Goal: Task Accomplishment & Management: Use online tool/utility

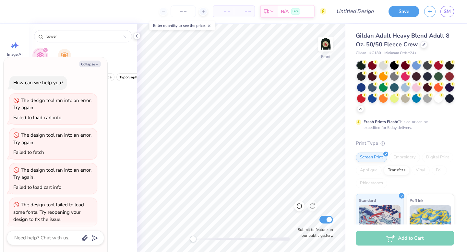
scroll to position [4, 0]
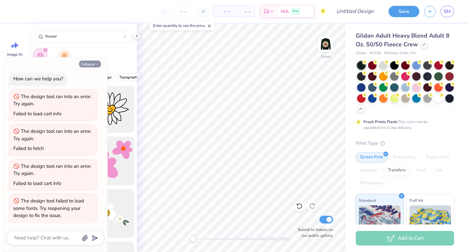
click at [97, 67] on icon "button" at bounding box center [97, 65] width 4 height 4
type textarea "x"
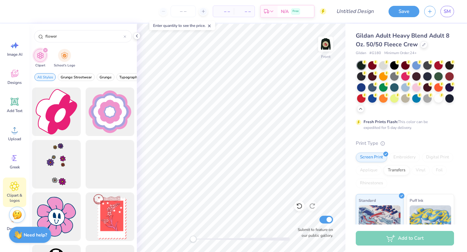
scroll to position [1060, 0]
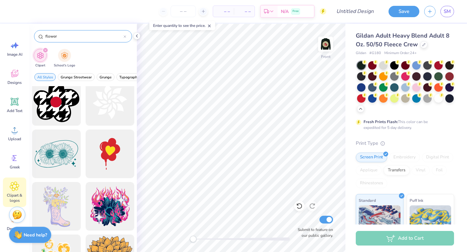
click at [71, 34] on input "flower" at bounding box center [84, 36] width 79 height 6
type input "camp"
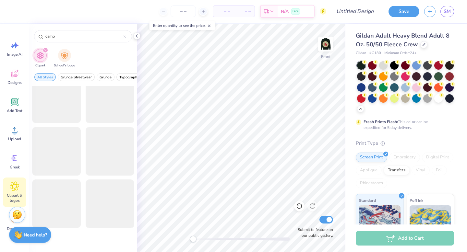
scroll to position [501, 0]
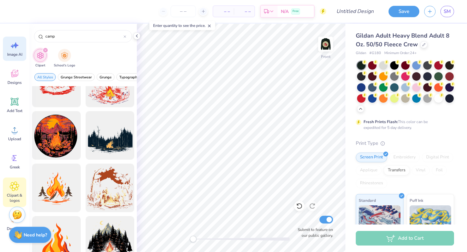
click at [16, 51] on div "Image AI" at bounding box center [14, 49] width 23 height 24
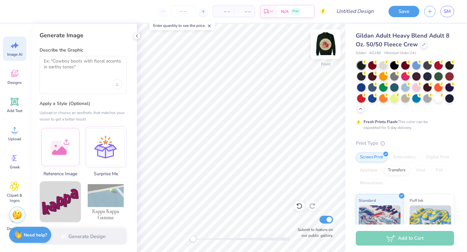
click at [330, 45] on img at bounding box center [326, 44] width 26 height 26
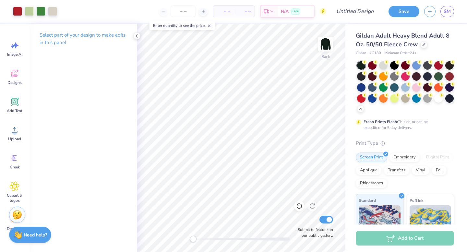
click at [329, 238] on div "Back Submit to feature on our public gallery." at bounding box center [241, 138] width 209 height 229
click at [299, 217] on div "Back Submit to feature on our public gallery." at bounding box center [241, 138] width 209 height 229
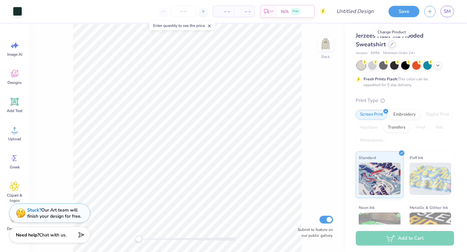
click at [392, 44] on icon at bounding box center [392, 44] width 3 height 3
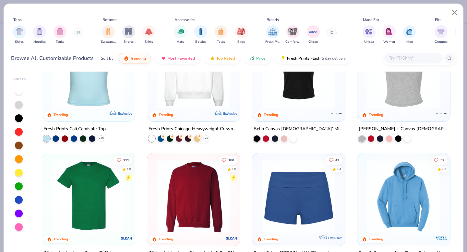
scroll to position [319, 0]
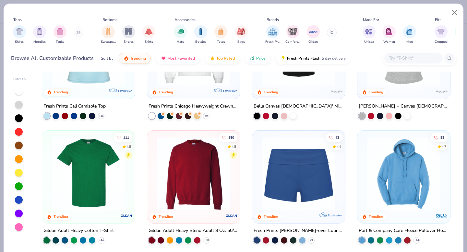
click at [202, 170] on img at bounding box center [194, 173] width 80 height 73
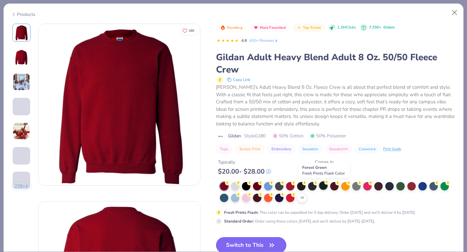
click at [324, 187] on div at bounding box center [323, 186] width 8 height 8
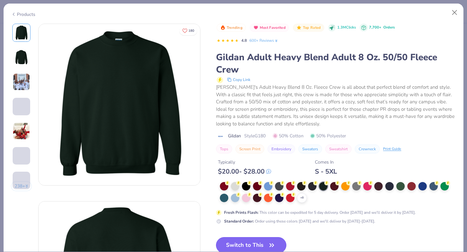
click at [247, 246] on button "Switch to This" at bounding box center [251, 246] width 70 height 16
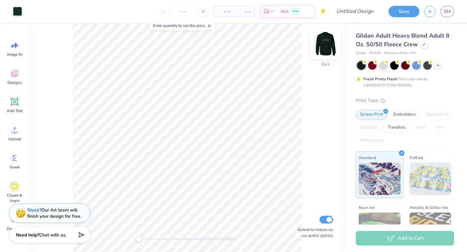
click at [328, 50] on img at bounding box center [326, 44] width 26 height 26
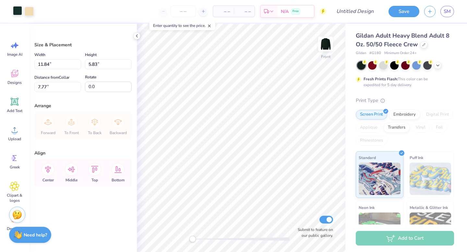
click at [19, 11] on div at bounding box center [17, 10] width 9 height 9
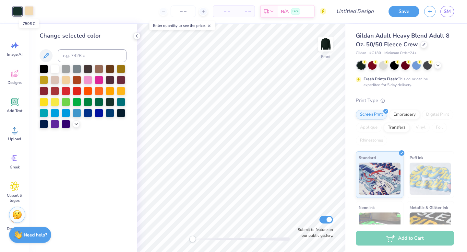
click at [27, 11] on div at bounding box center [29, 10] width 9 height 9
click at [21, 13] on div at bounding box center [17, 10] width 9 height 9
click at [67, 52] on input at bounding box center [92, 55] width 69 height 13
type input "7056c"
click at [86, 166] on div "Change selected color 7056c" at bounding box center [83, 138] width 108 height 229
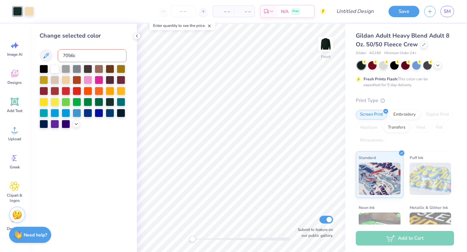
click at [70, 55] on input "7056c" at bounding box center [92, 55] width 69 height 13
drag, startPoint x: 78, startPoint y: 58, endPoint x: 52, endPoint y: 56, distance: 26.0
click at [52, 56] on div "7056c" at bounding box center [83, 55] width 87 height 13
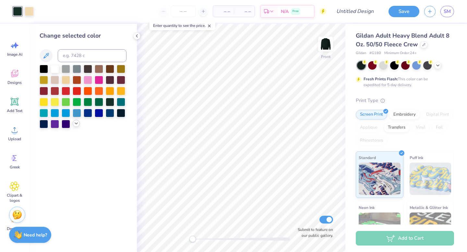
click at [76, 123] on icon at bounding box center [76, 123] width 5 height 5
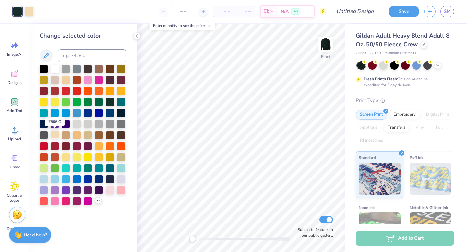
click at [57, 137] on div at bounding box center [55, 134] width 8 height 8
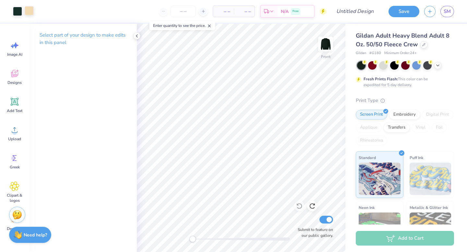
click at [27, 9] on div at bounding box center [29, 10] width 9 height 9
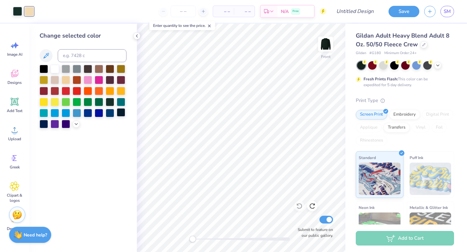
click at [124, 112] on div at bounding box center [121, 112] width 8 height 8
click at [18, 10] on div at bounding box center [17, 10] width 9 height 9
click at [77, 124] on icon at bounding box center [76, 123] width 5 height 5
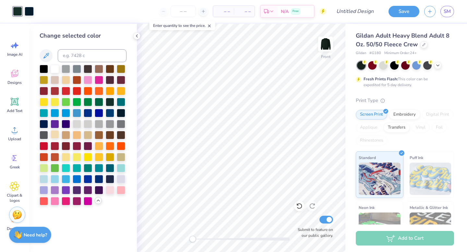
click at [53, 132] on div at bounding box center [55, 134] width 8 height 8
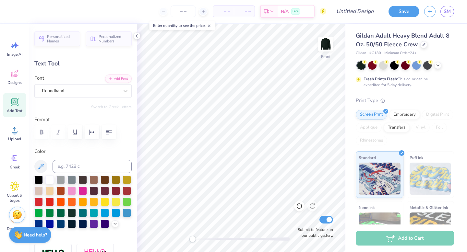
type textarea "Sigma Sigma Sigma"
type input "14.21"
type input "1.88"
type input "10.89"
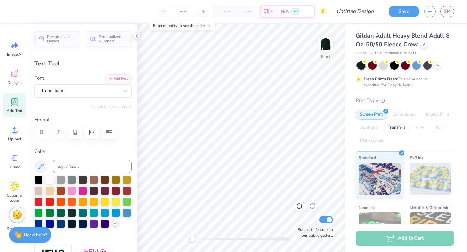
click at [114, 226] on div at bounding box center [115, 223] width 7 height 7
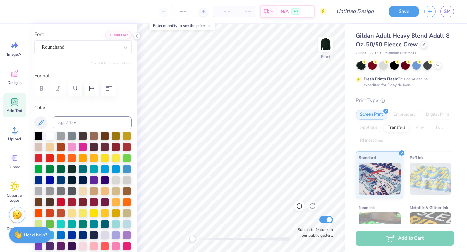
scroll to position [49, 0]
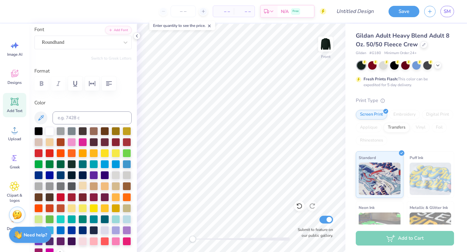
click at [84, 186] on div at bounding box center [83, 186] width 8 height 8
type input "5.02"
type input "0.43"
type input "13.17"
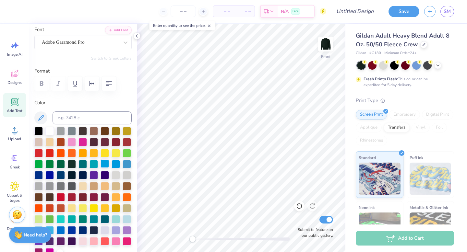
type textarea "ROCKTOBERFEST 2025"
type input "6.03"
type input "0.44"
type input "13.16"
click at [82, 189] on div at bounding box center [83, 186] width 8 height 8
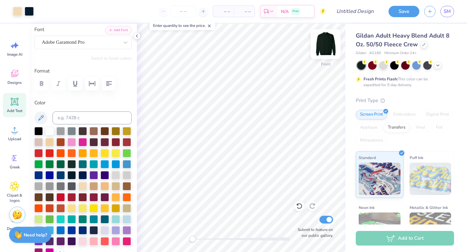
click at [325, 43] on img at bounding box center [326, 44] width 26 height 26
click at [325, 43] on img at bounding box center [325, 44] width 13 height 13
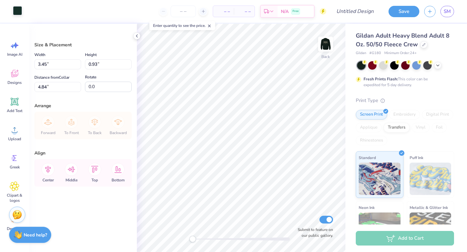
click at [19, 13] on div at bounding box center [17, 10] width 9 height 9
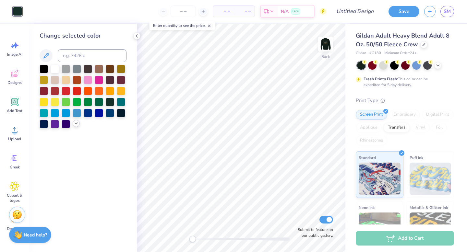
click at [77, 125] on icon at bounding box center [76, 123] width 5 height 5
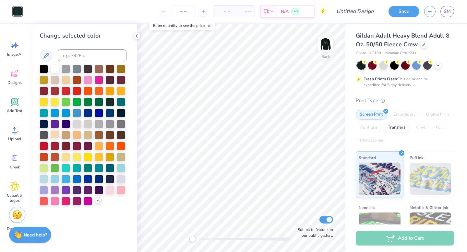
click at [55, 131] on div at bounding box center [55, 134] width 8 height 8
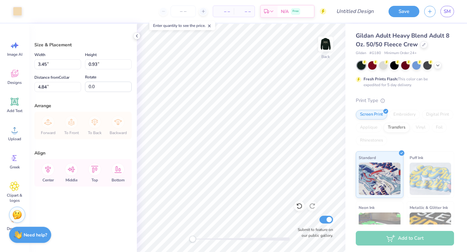
type input "4.96"
type input "1.34"
type input "4.43"
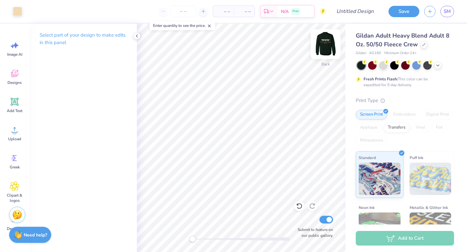
click at [329, 43] on img at bounding box center [326, 44] width 26 height 26
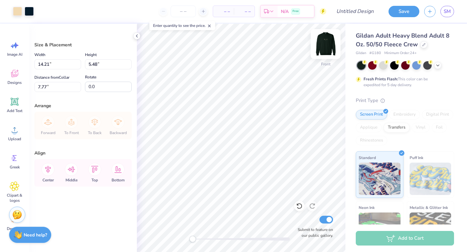
type input "5.64"
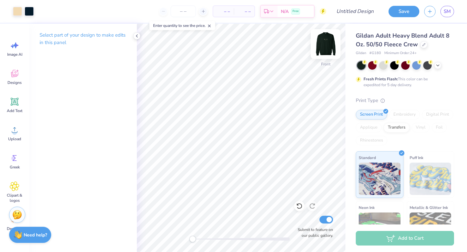
click at [323, 48] on img at bounding box center [326, 44] width 26 height 26
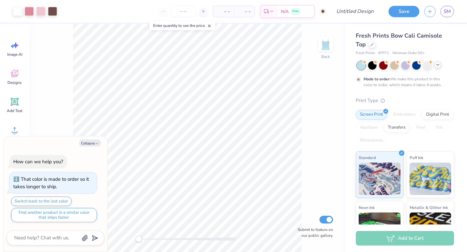
click at [438, 64] on icon at bounding box center [437, 64] width 5 height 5
click at [373, 43] on icon at bounding box center [372, 44] width 3 height 3
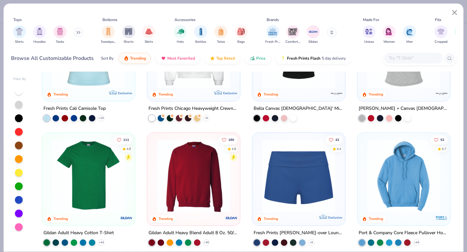
scroll to position [332, 0]
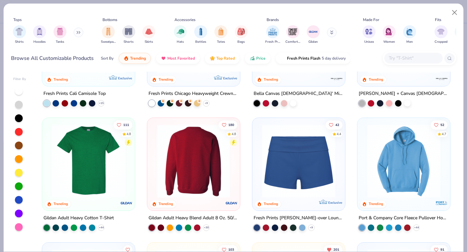
click at [199, 164] on div at bounding box center [193, 161] width 239 height 73
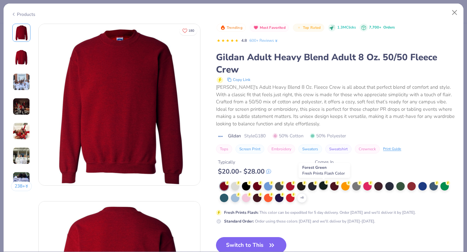
click at [326, 188] on div at bounding box center [323, 186] width 8 height 8
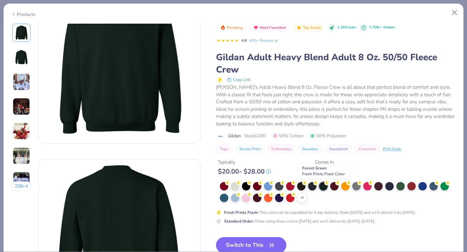
scroll to position [61, 0]
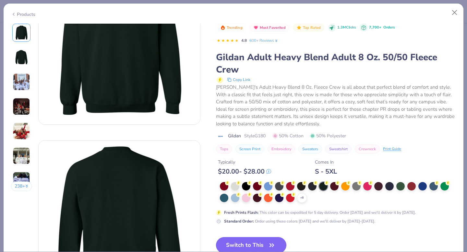
click at [243, 244] on button "Switch to This" at bounding box center [251, 246] width 70 height 16
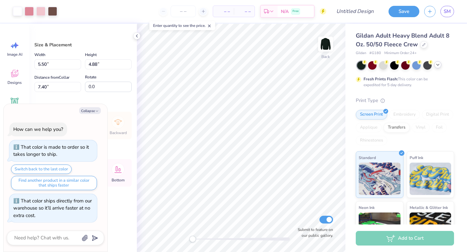
type textarea "x"
type input "8.74"
type input "7.76"
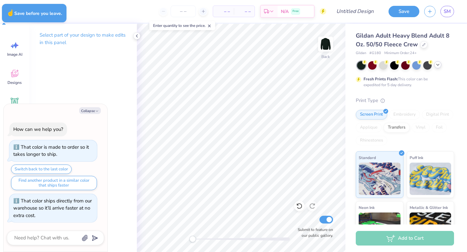
type textarea "x"
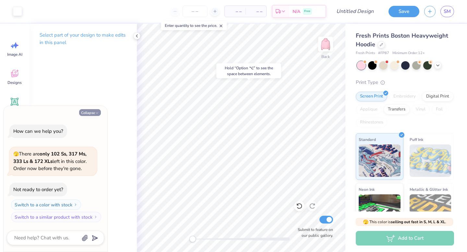
click at [89, 113] on button "Collapse" at bounding box center [90, 112] width 22 height 7
type textarea "x"
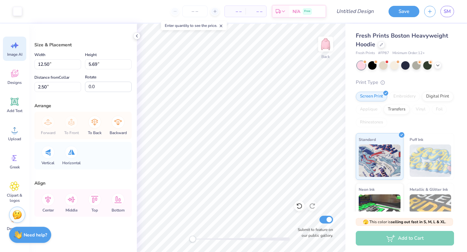
scroll to position [32, 0]
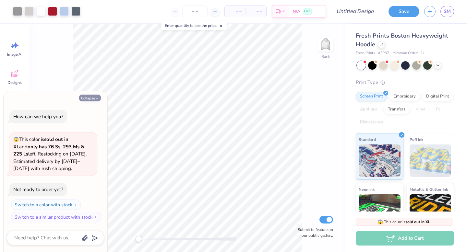
click at [99, 97] on icon "button" at bounding box center [97, 99] width 4 height 4
type textarea "x"
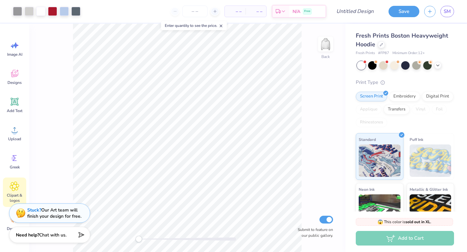
scroll to position [32, 0]
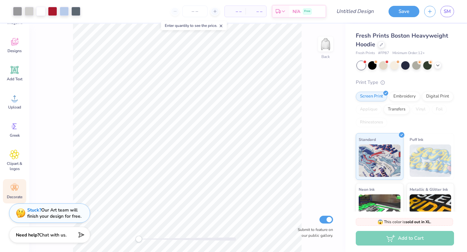
click at [14, 186] on circle at bounding box center [14, 185] width 5 height 5
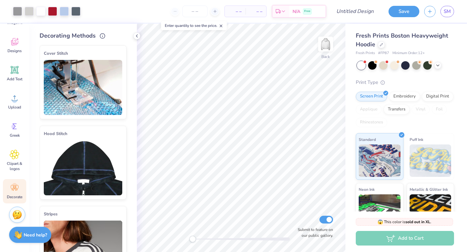
click at [106, 103] on img at bounding box center [83, 87] width 79 height 55
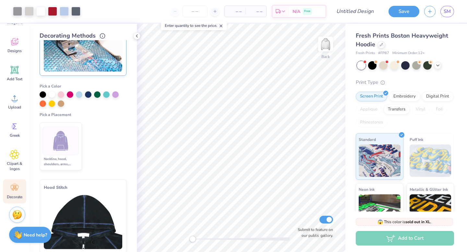
scroll to position [46, 0]
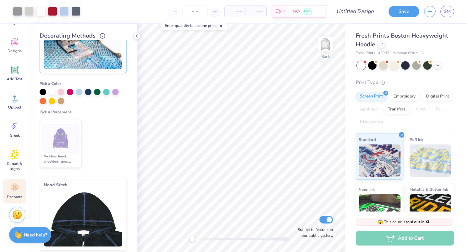
click at [71, 133] on img at bounding box center [61, 139] width 24 height 24
click at [79, 121] on polyline at bounding box center [80, 121] width 3 height 2
click at [102, 122] on ul "Neckline, hood, shoulders, arms, bottom & hoodie pocket" at bounding box center [83, 143] width 87 height 53
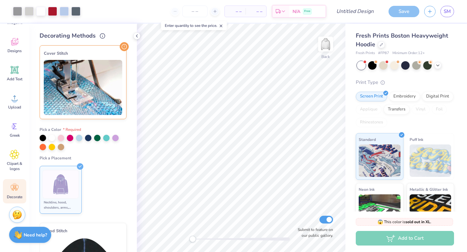
click at [115, 70] on img at bounding box center [83, 87] width 79 height 55
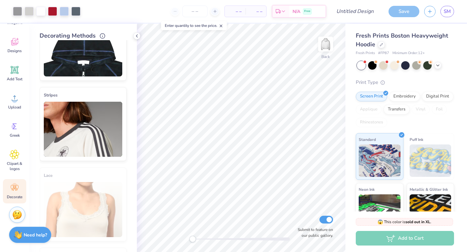
scroll to position [119, 0]
click at [81, 130] on img at bounding box center [83, 129] width 79 height 55
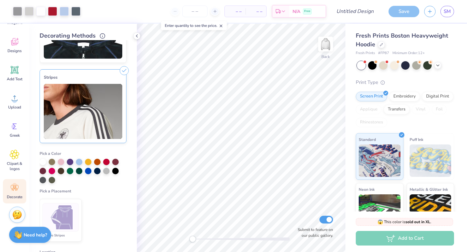
scroll to position [138, 0]
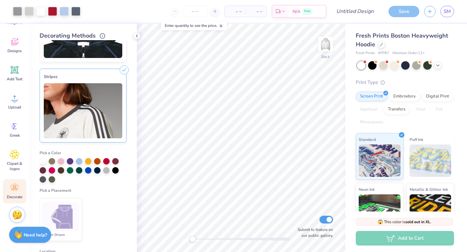
click at [124, 68] on icon at bounding box center [124, 70] width 9 height 9
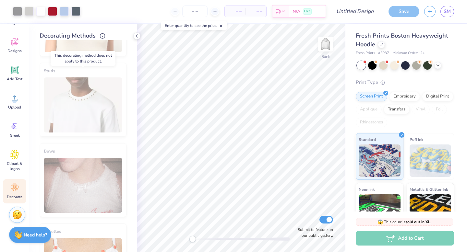
scroll to position [482, 0]
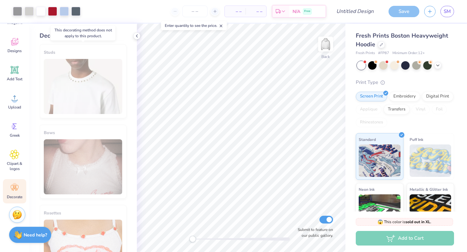
click at [87, 99] on div "Studs" at bounding box center [83, 81] width 87 height 74
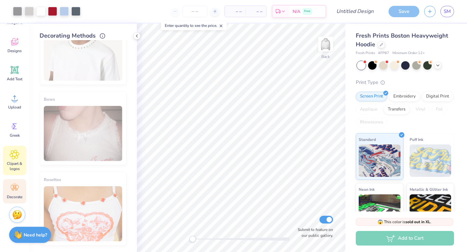
click at [10, 151] on icon at bounding box center [14, 155] width 9 height 10
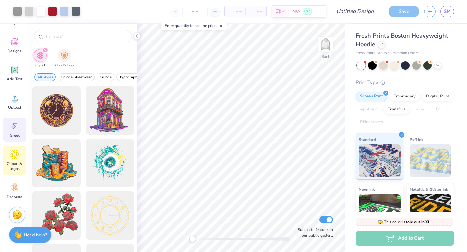
click at [15, 133] on span "Greek" at bounding box center [15, 135] width 10 height 5
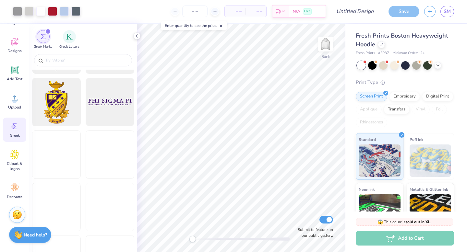
scroll to position [252, 0]
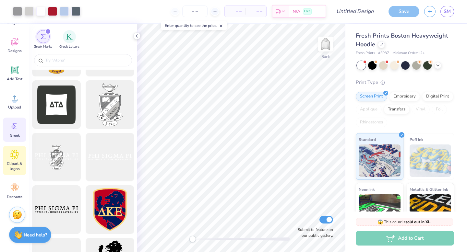
click at [20, 158] on div "Clipart & logos" at bounding box center [14, 161] width 23 height 30
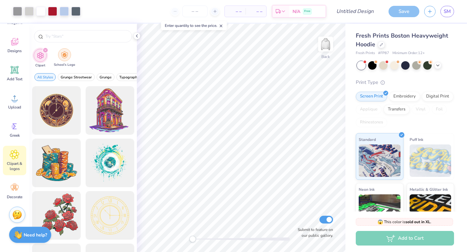
click at [62, 49] on div "filter for School's Logo" at bounding box center [64, 54] width 13 height 13
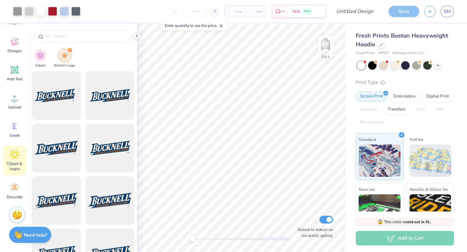
click at [69, 49] on icon "filter for School's Logo" at bounding box center [69, 50] width 3 height 3
click at [43, 54] on img "filter for Clipart" at bounding box center [40, 54] width 7 height 7
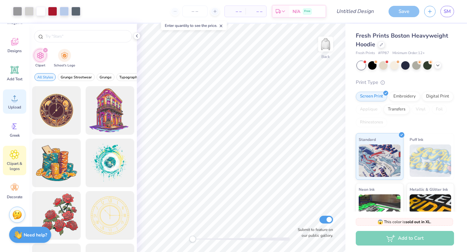
scroll to position [0, 0]
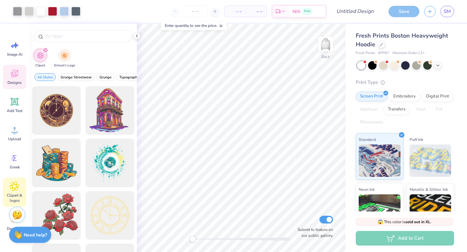
click at [17, 81] on span "Designs" at bounding box center [14, 82] width 14 height 5
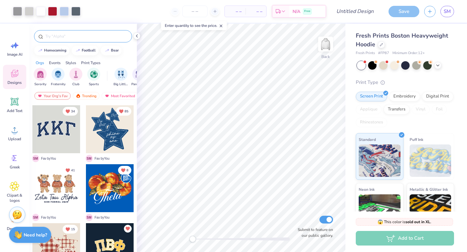
click at [65, 33] on div at bounding box center [83, 36] width 98 height 12
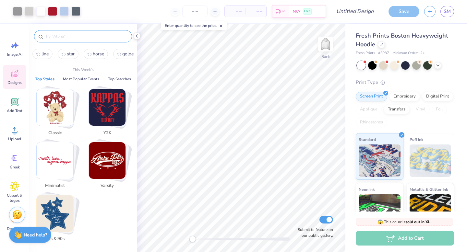
click at [63, 39] on input "text" at bounding box center [86, 36] width 83 height 6
click at [65, 209] on img "Stack Card Button 80s & 90s" at bounding box center [55, 213] width 37 height 37
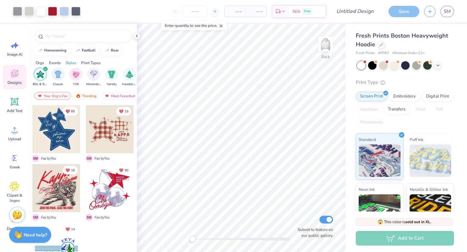
click at [44, 68] on icon "filter for 80s & 90s" at bounding box center [45, 69] width 3 height 3
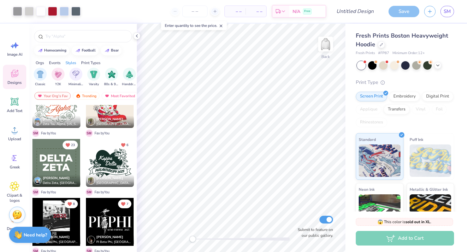
scroll to position [440, 0]
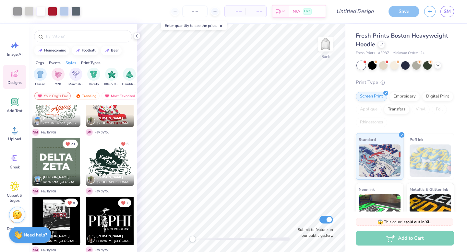
click at [56, 159] on div at bounding box center [56, 162] width 48 height 48
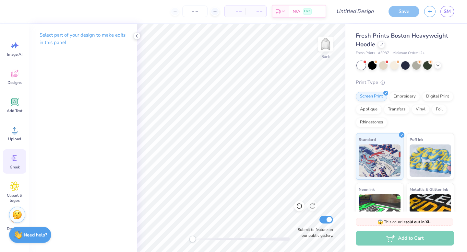
click at [16, 155] on icon at bounding box center [15, 158] width 10 height 10
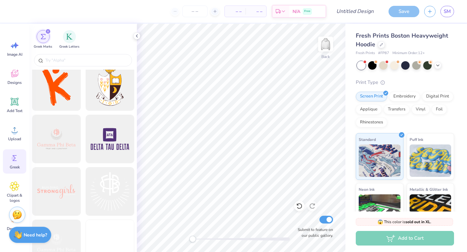
scroll to position [7521, 0]
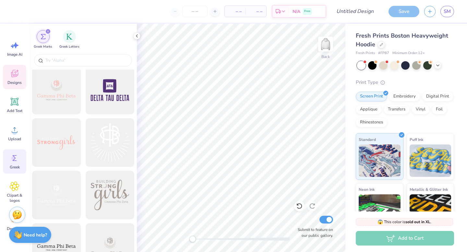
click at [16, 80] on span "Designs" at bounding box center [14, 82] width 14 height 5
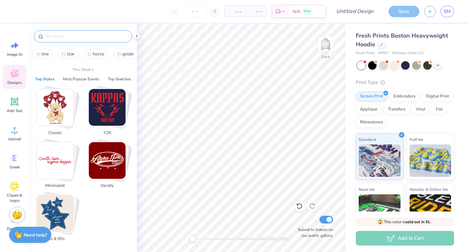
click at [55, 36] on input "text" at bounding box center [86, 36] width 83 height 6
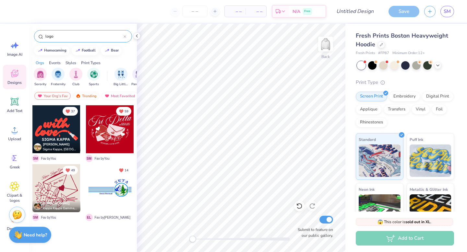
type input "logos"
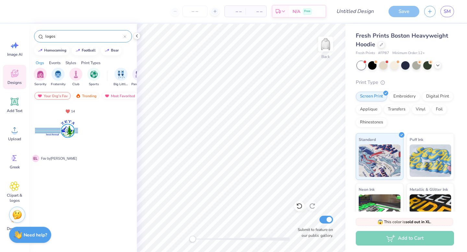
click at [56, 35] on input "logos" at bounding box center [84, 36] width 79 height 6
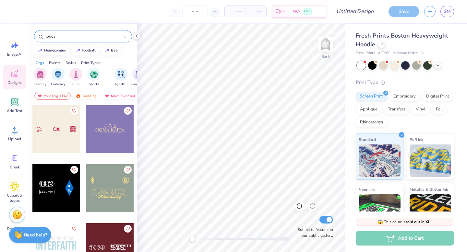
click at [56, 35] on input "logos" at bounding box center [84, 36] width 79 height 6
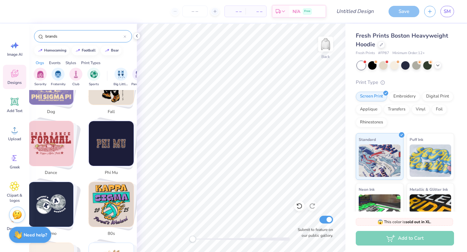
scroll to position [568, 0]
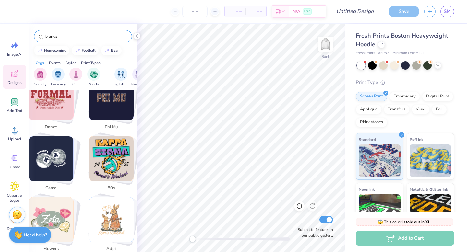
click at [60, 157] on img "Stack Card Button camo" at bounding box center [51, 159] width 45 height 45
type input "camo"
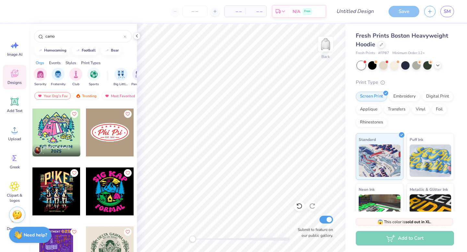
scroll to position [939, 0]
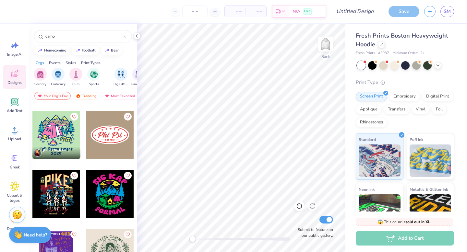
click at [95, 138] on div at bounding box center [110, 135] width 48 height 48
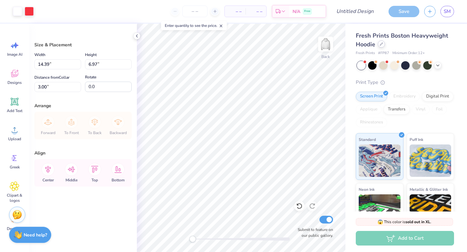
click at [382, 45] on icon at bounding box center [381, 44] width 3 height 3
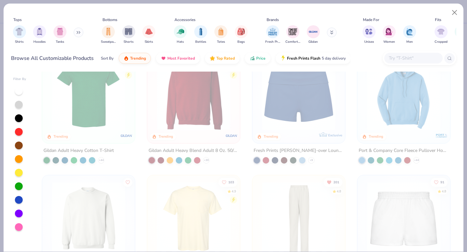
scroll to position [393, 0]
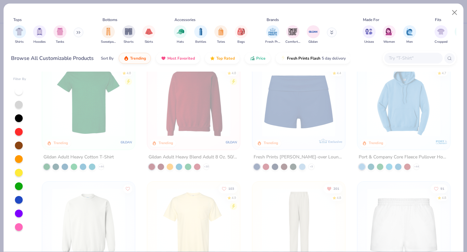
click at [217, 100] on img at bounding box center [194, 100] width 80 height 73
click at [456, 9] on button "Close" at bounding box center [455, 12] width 12 height 12
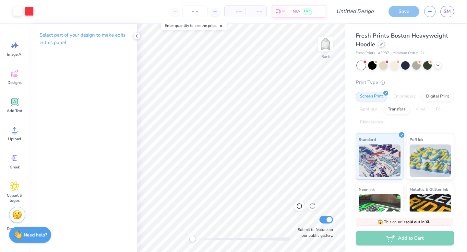
click at [384, 46] on div at bounding box center [381, 44] width 7 height 7
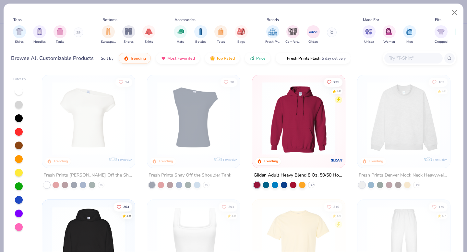
click at [321, 114] on img at bounding box center [299, 118] width 80 height 73
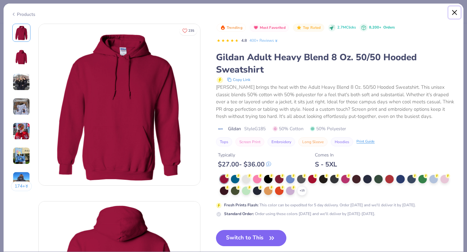
click at [458, 12] on button "Close" at bounding box center [455, 12] width 12 height 12
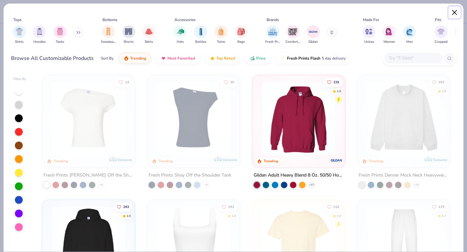
click at [456, 12] on button "Close" at bounding box center [455, 12] width 12 height 12
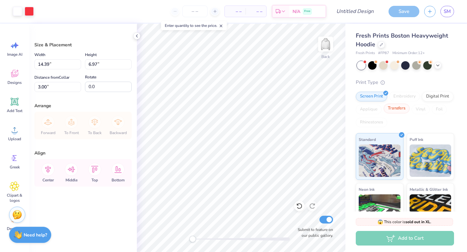
type input "8.11"
type input "3.93"
type input "6.04"
click at [382, 43] on icon at bounding box center [381, 44] width 3 height 3
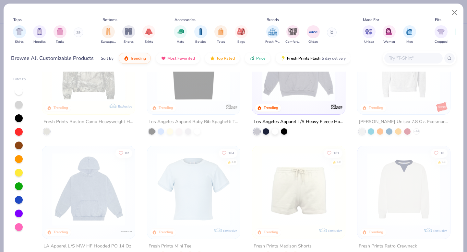
scroll to position [856, 0]
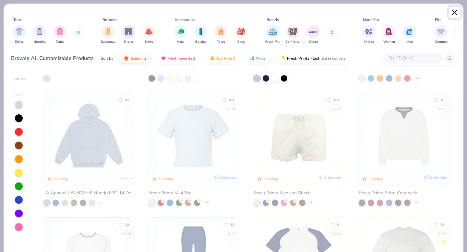
click at [451, 13] on button "Close" at bounding box center [455, 12] width 12 height 12
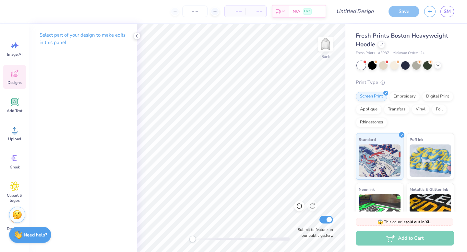
click at [15, 73] on icon at bounding box center [14, 73] width 7 height 7
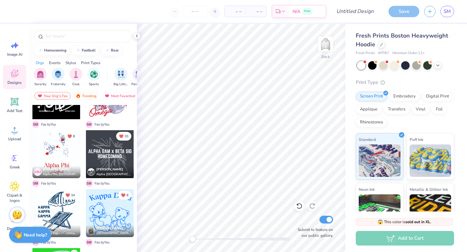
scroll to position [796, 0]
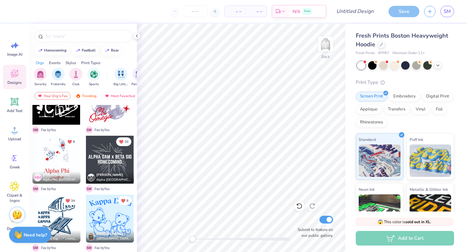
click at [111, 158] on div at bounding box center [110, 160] width 48 height 48
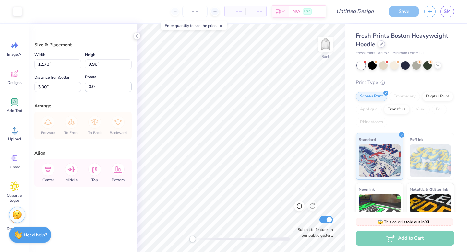
click at [383, 43] on icon at bounding box center [381, 44] width 3 height 3
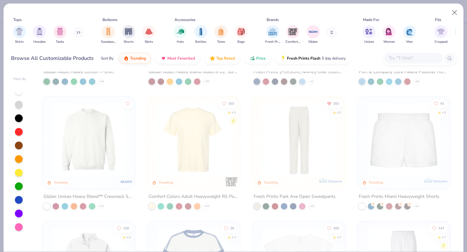
scroll to position [497, 0]
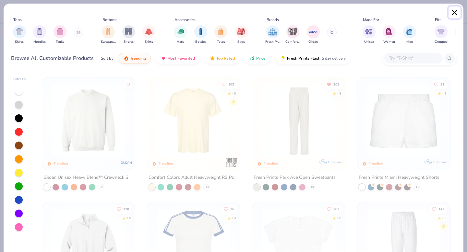
click at [458, 13] on button "Close" at bounding box center [455, 12] width 12 height 12
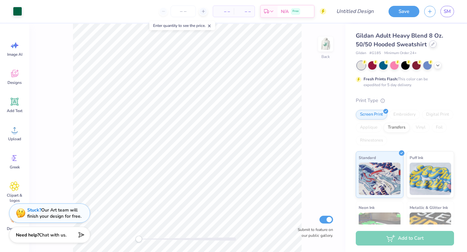
click at [432, 45] on icon at bounding box center [433, 44] width 3 height 3
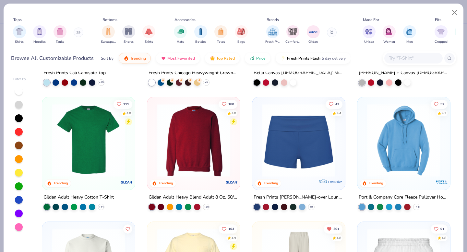
scroll to position [358, 0]
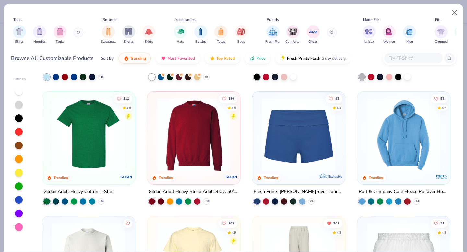
click at [217, 133] on img at bounding box center [194, 134] width 80 height 73
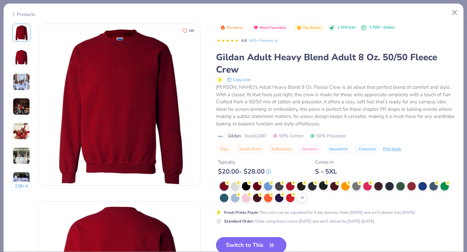
click at [324, 189] on div at bounding box center [323, 186] width 8 height 8
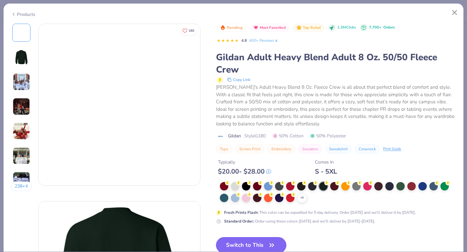
click at [245, 245] on button "Switch to This" at bounding box center [251, 246] width 70 height 16
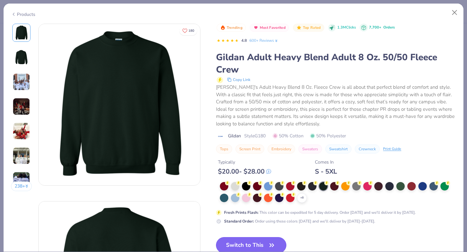
click at [246, 245] on button "Switch to This" at bounding box center [251, 246] width 70 height 16
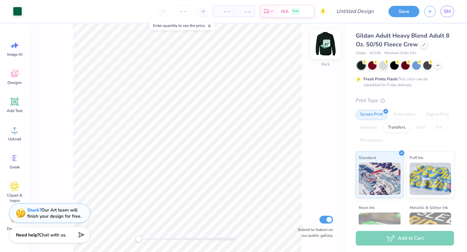
click at [323, 49] on img at bounding box center [326, 44] width 26 height 26
